Goal: Task Accomplishment & Management: Use online tool/utility

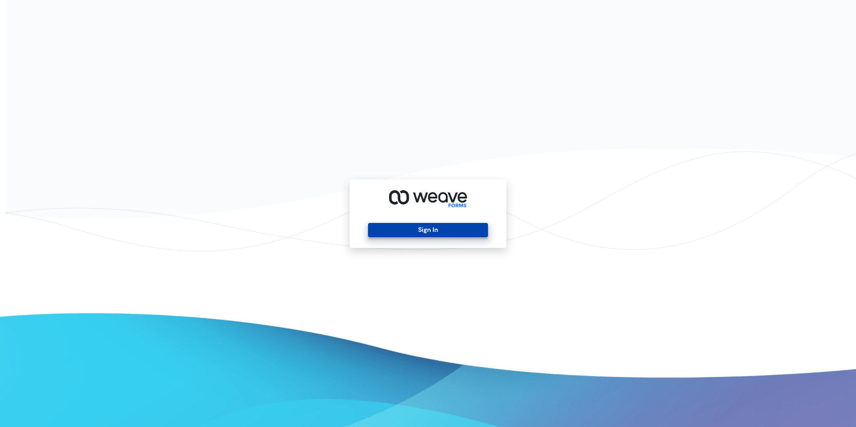
click at [408, 233] on button "Sign In" at bounding box center [428, 230] width 120 height 14
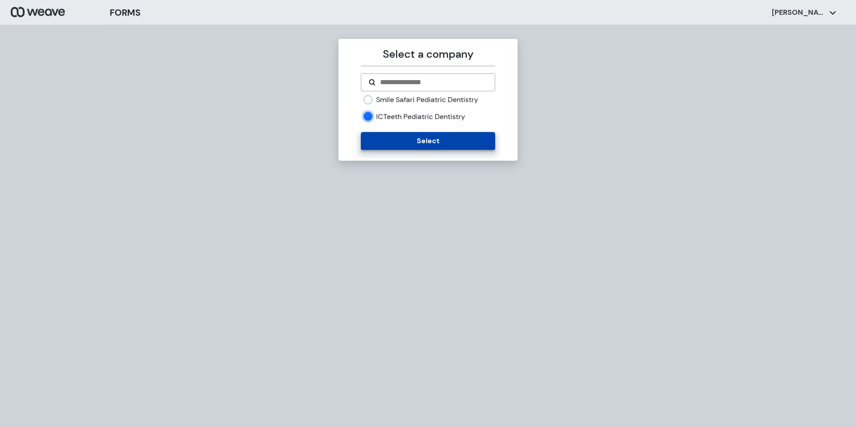
click at [395, 143] on button "Select" at bounding box center [428, 141] width 134 height 18
